Goal: Register for event/course

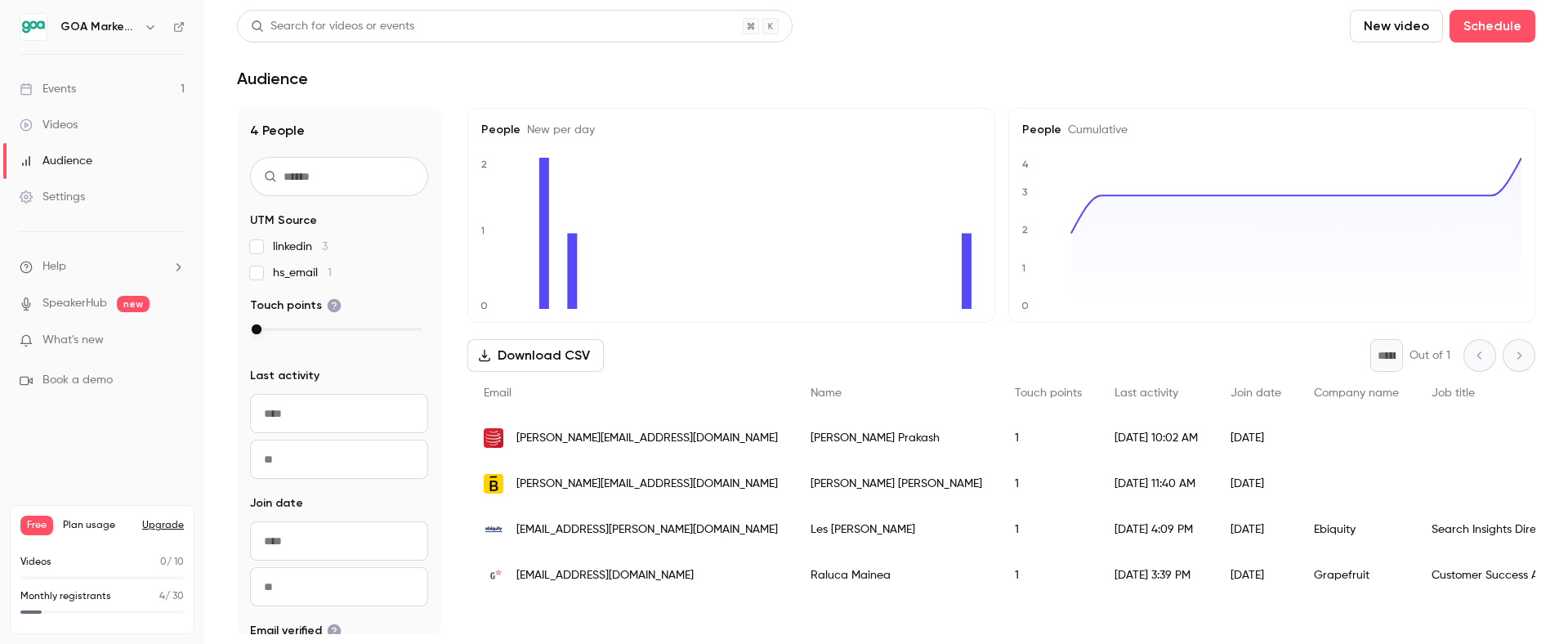
click at [73, 95] on div "Events" at bounding box center [47, 89] width 56 height 16
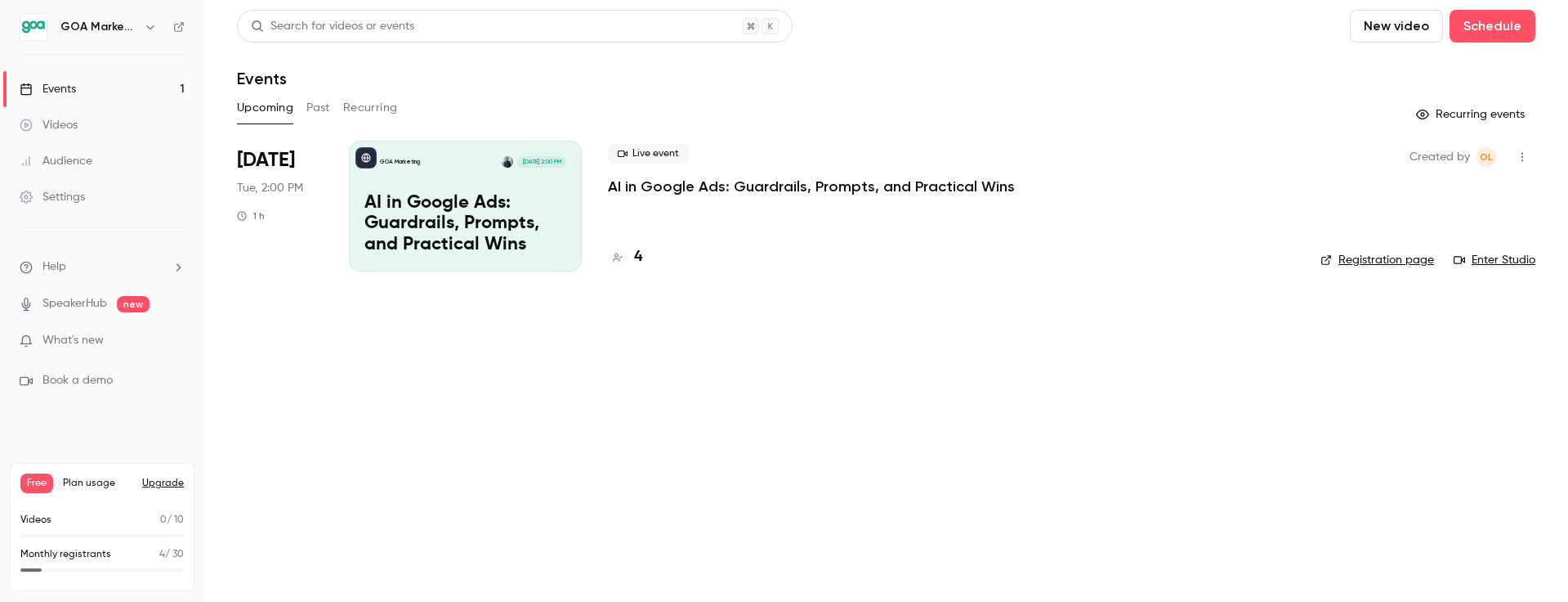
click at [735, 183] on p "AI in Google Ads: Guardrails, Prompts, and Practical Wins" at bounding box center [811, 185] width 407 height 19
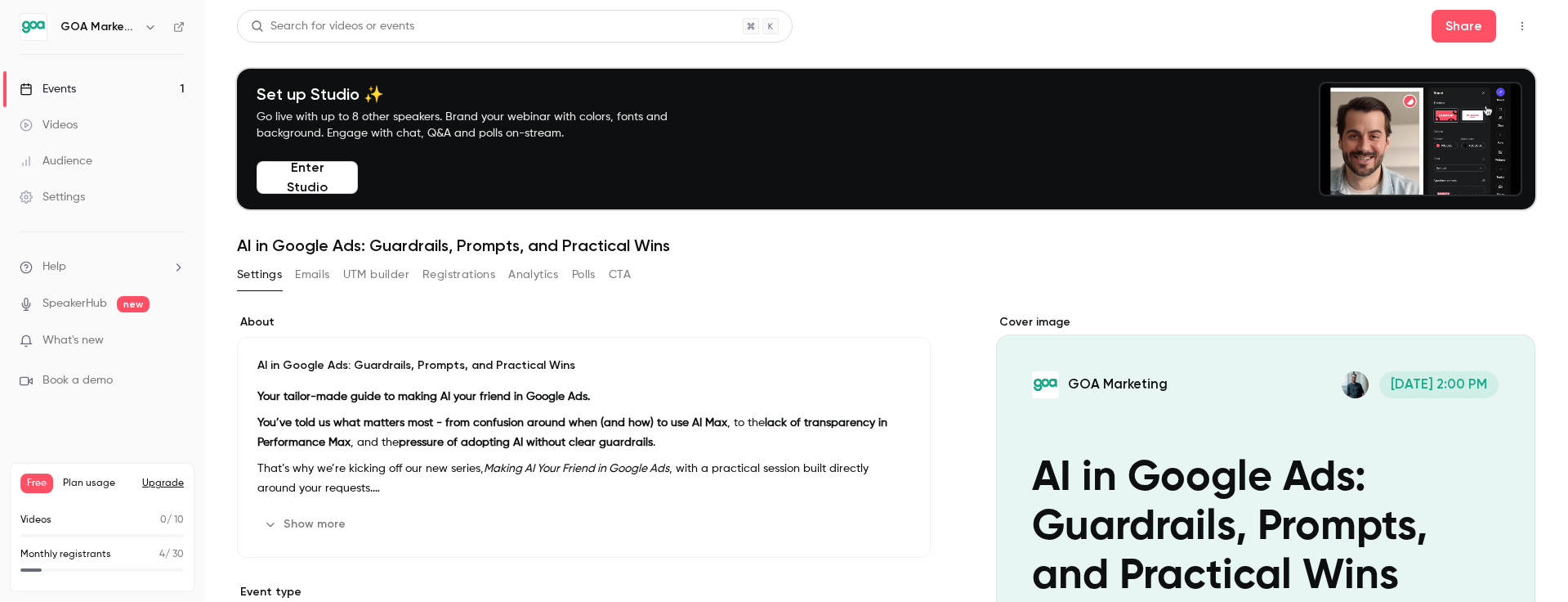
click at [342, 168] on button "Enter Studio" at bounding box center [308, 177] width 101 height 33
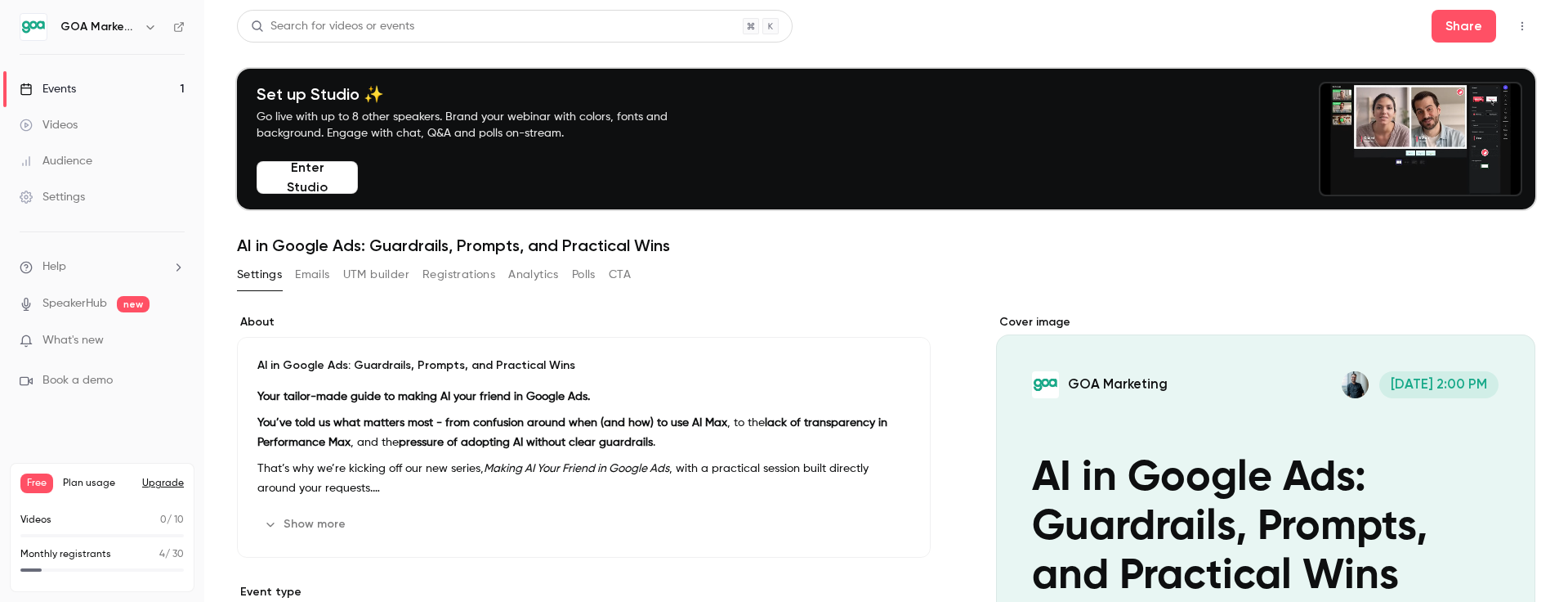
click at [292, 184] on button "Enter Studio" at bounding box center [308, 177] width 101 height 33
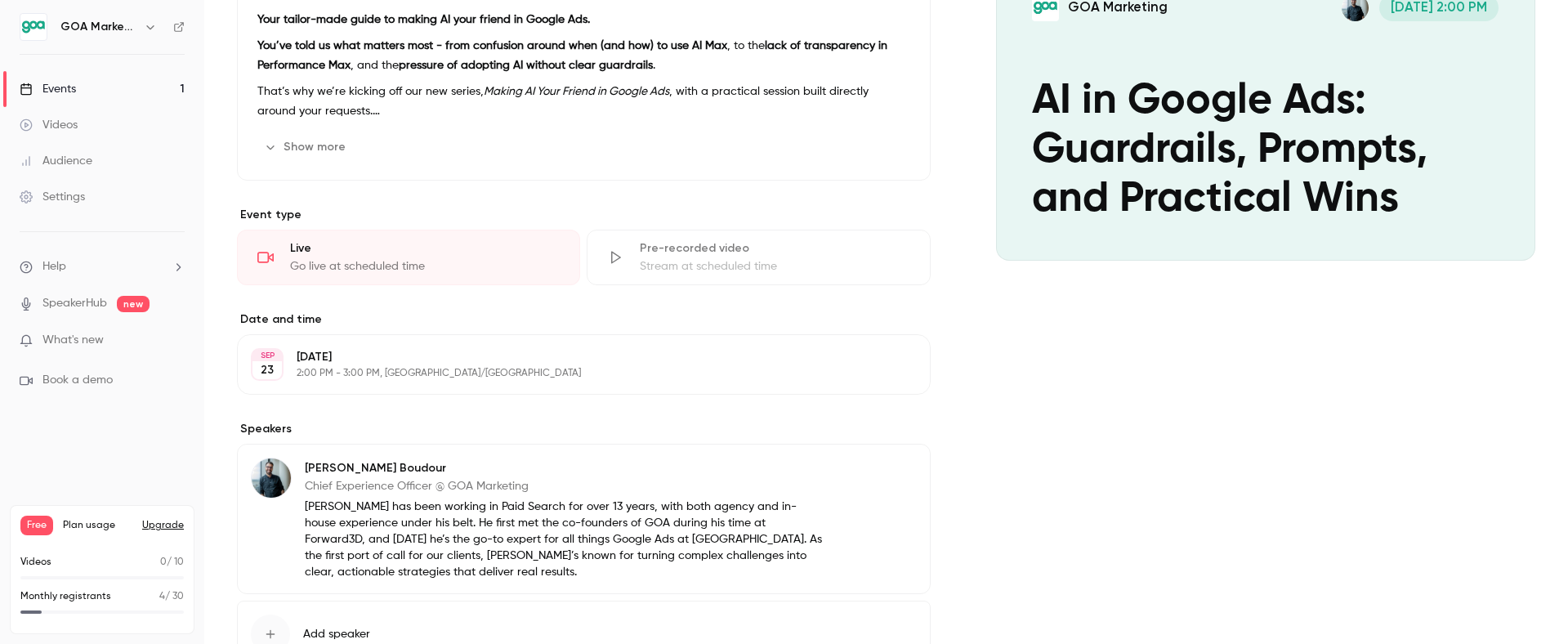
scroll to position [375, 0]
